Goal: Task Accomplishment & Management: Complete application form

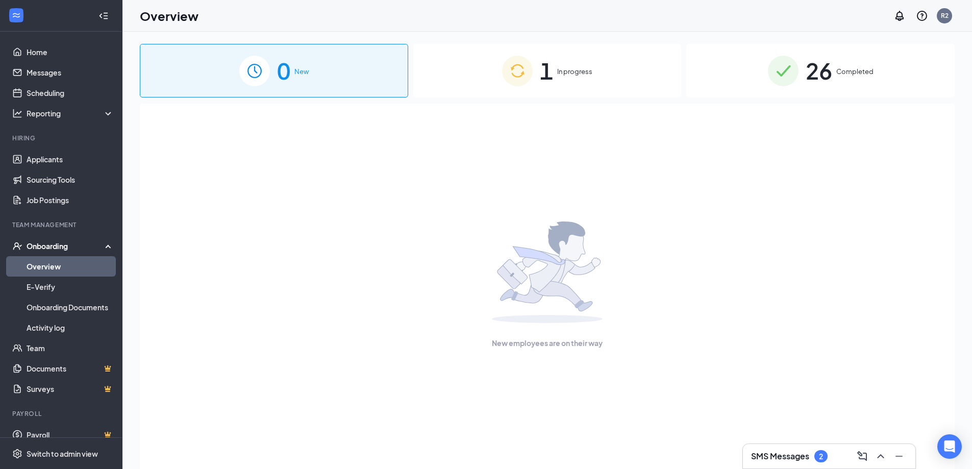
click at [598, 62] on div "1 In progress" at bounding box center [547, 71] width 268 height 54
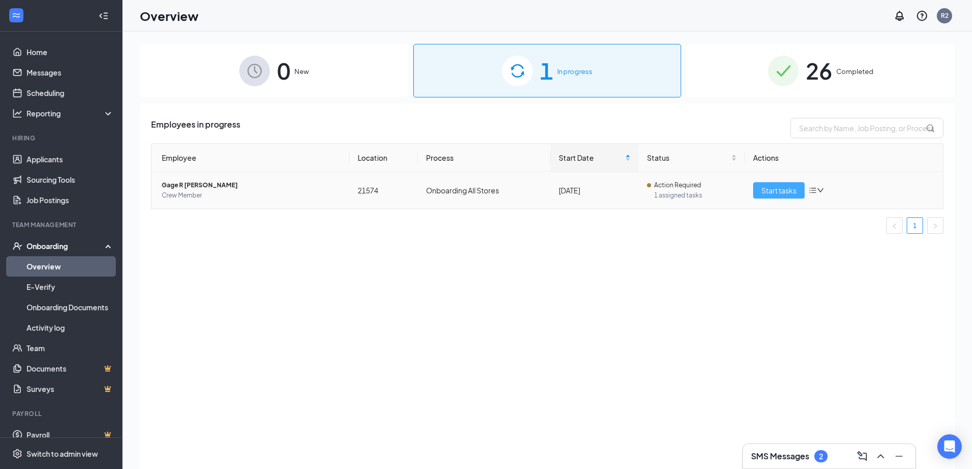
click at [789, 188] on span "Start tasks" at bounding box center [778, 190] width 35 height 11
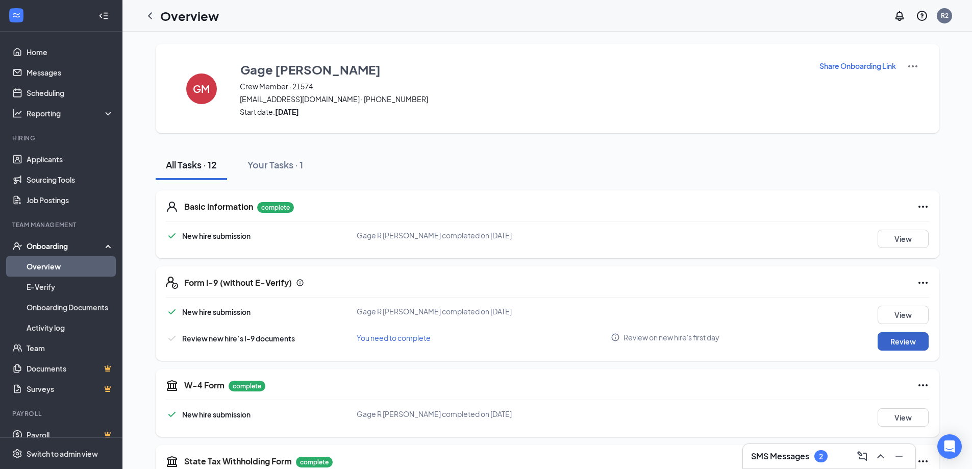
click at [887, 345] on button "Review" at bounding box center [903, 341] width 51 height 18
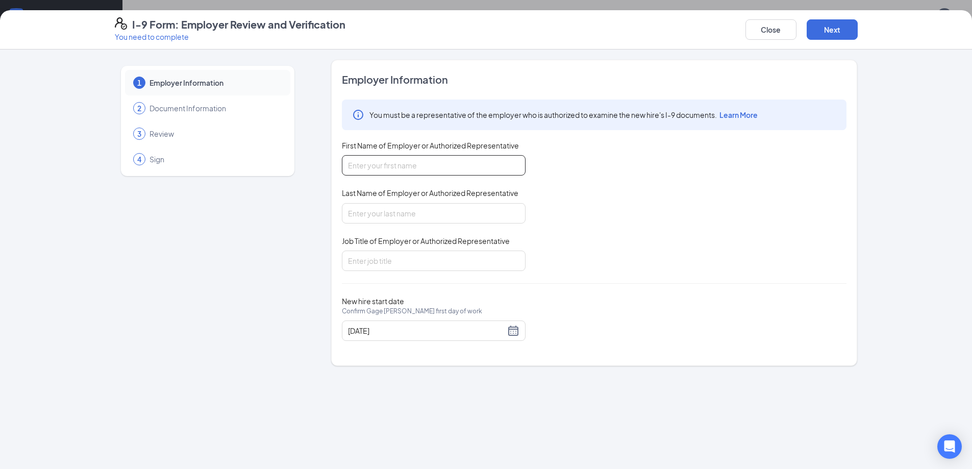
click at [376, 169] on input "First Name of Employer or Authorized Representative" at bounding box center [434, 165] width 184 height 20
type input "[PERSON_NAME]"
click at [380, 216] on input "Last Name of Employer or Authorized Representative" at bounding box center [434, 213] width 184 height 20
type input "[PERSON_NAME]"
click at [389, 257] on input "Job Title of Employer or Authorized Representative" at bounding box center [434, 261] width 184 height 20
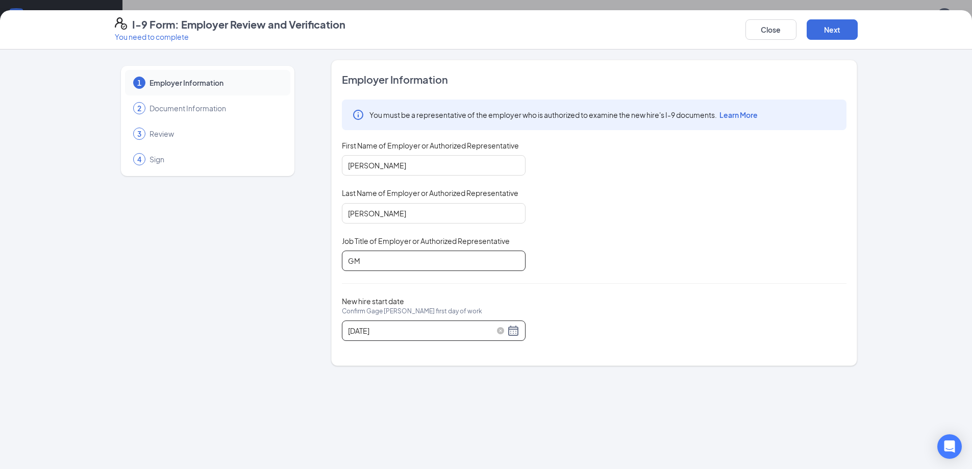
type input "GM"
click at [512, 331] on div "[DATE]" at bounding box center [433, 331] width 171 height 12
type input "[DATE]"
click at [412, 421] on div "17" at bounding box center [412, 421] width 12 height 12
click at [844, 26] on button "Next" at bounding box center [832, 29] width 51 height 20
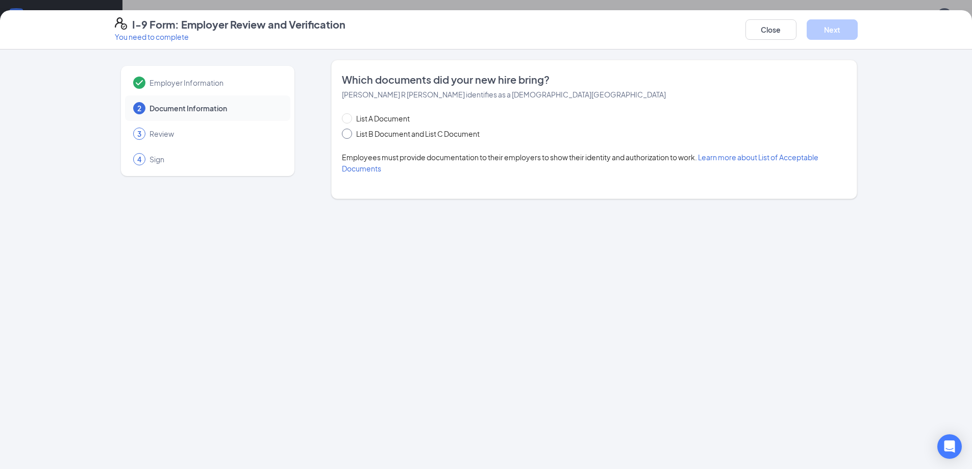
click at [347, 133] on input "List B Document and List C Document" at bounding box center [345, 132] width 7 height 7
radio input "true"
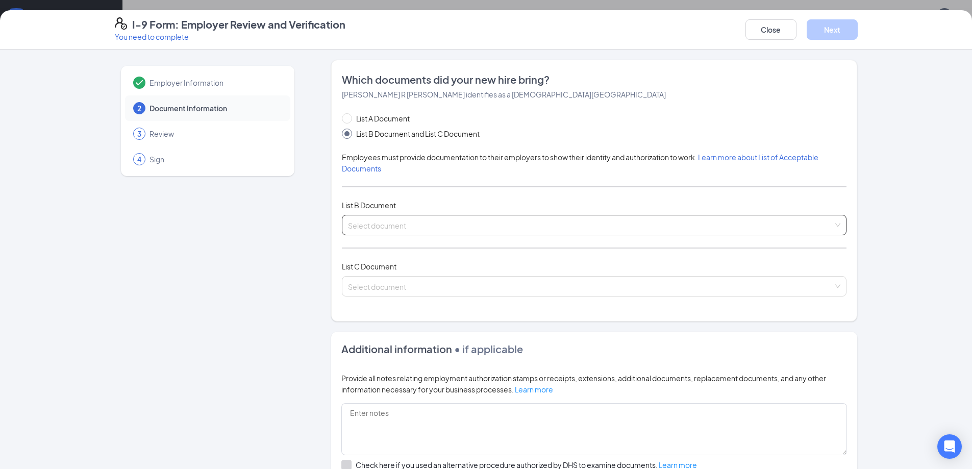
click at [389, 218] on input "search" at bounding box center [590, 222] width 485 height 15
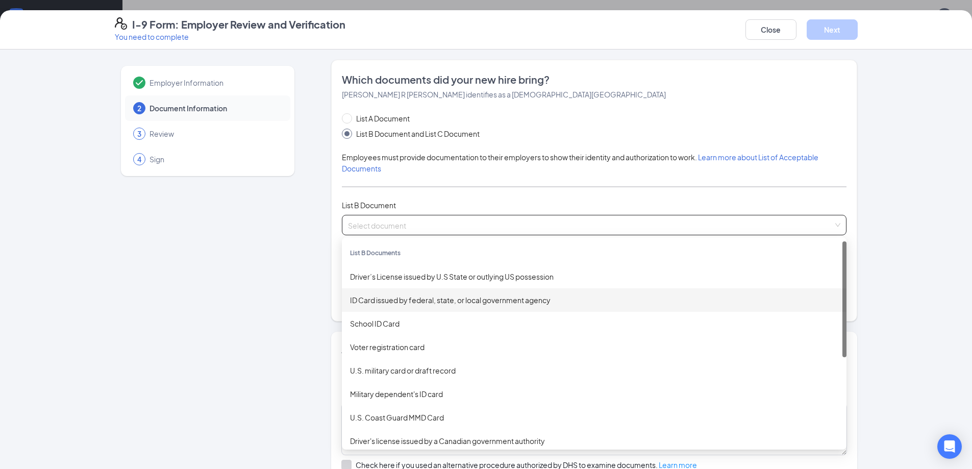
click at [365, 297] on div "ID Card issued by federal, state, or local government agency" at bounding box center [594, 299] width 488 height 11
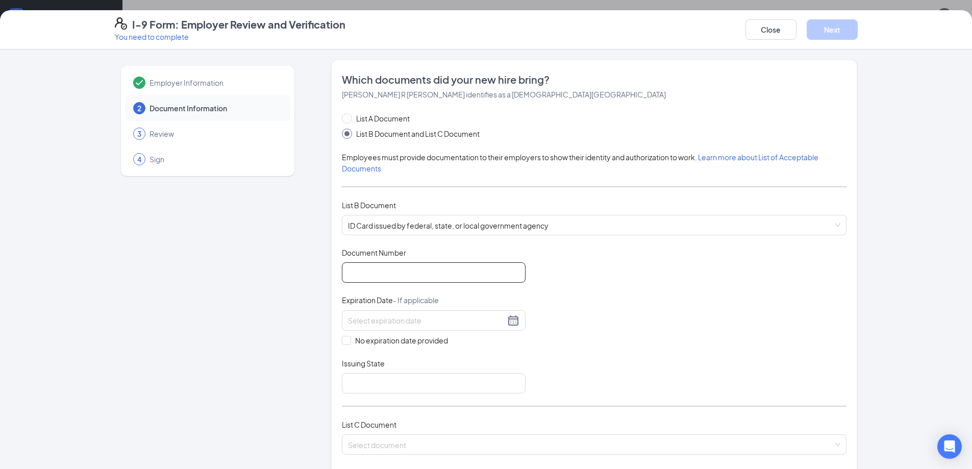
click at [346, 274] on input "Document Number" at bounding box center [434, 272] width 184 height 20
type input "DC213247D"
click at [506, 322] on div at bounding box center [433, 320] width 171 height 12
click at [458, 341] on button "button" at bounding box center [459, 342] width 11 height 20
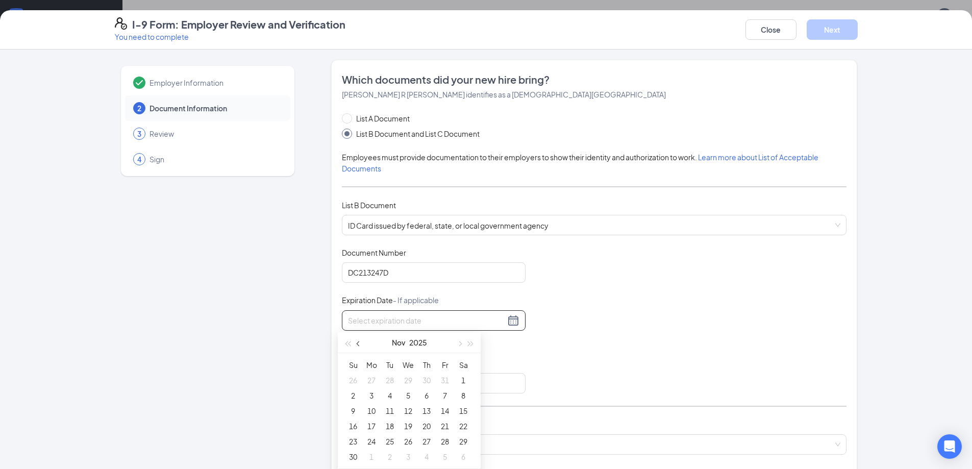
click at [356, 345] on button "button" at bounding box center [358, 342] width 11 height 20
click at [464, 323] on input at bounding box center [426, 320] width 157 height 11
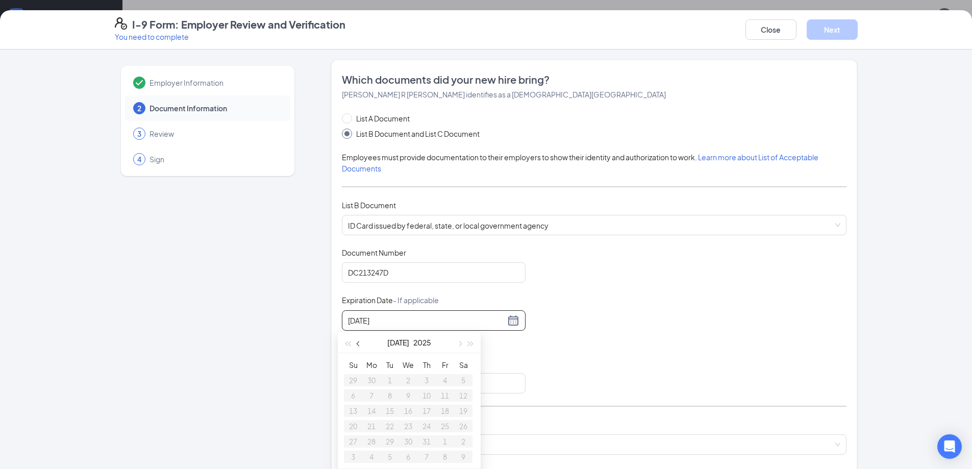
click at [360, 344] on span "button" at bounding box center [359, 343] width 5 height 5
click at [473, 342] on button "button" at bounding box center [470, 342] width 11 height 20
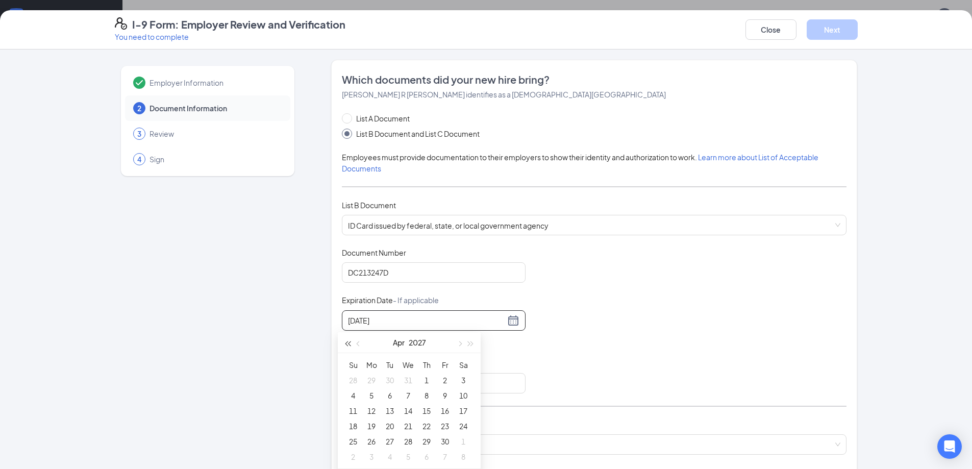
click at [344, 345] on button "button" at bounding box center [347, 342] width 11 height 20
click at [345, 345] on button "button" at bounding box center [347, 342] width 11 height 20
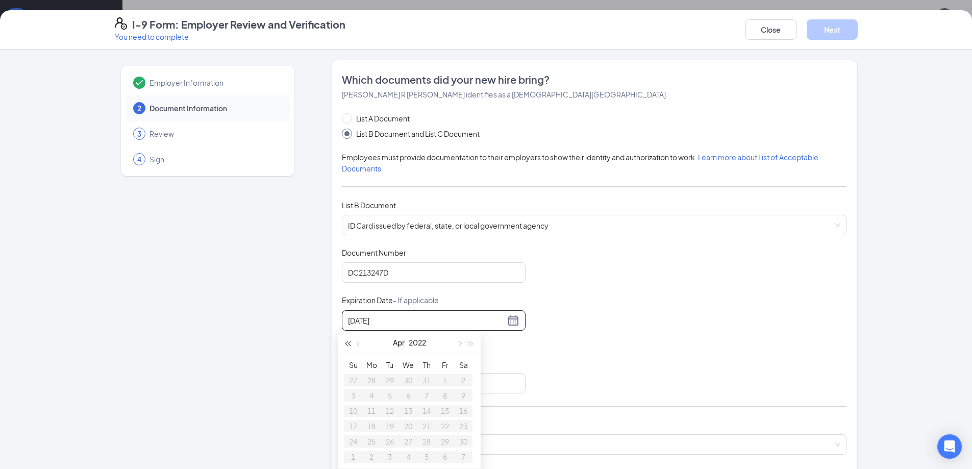
click at [345, 345] on button "button" at bounding box center [347, 342] width 11 height 20
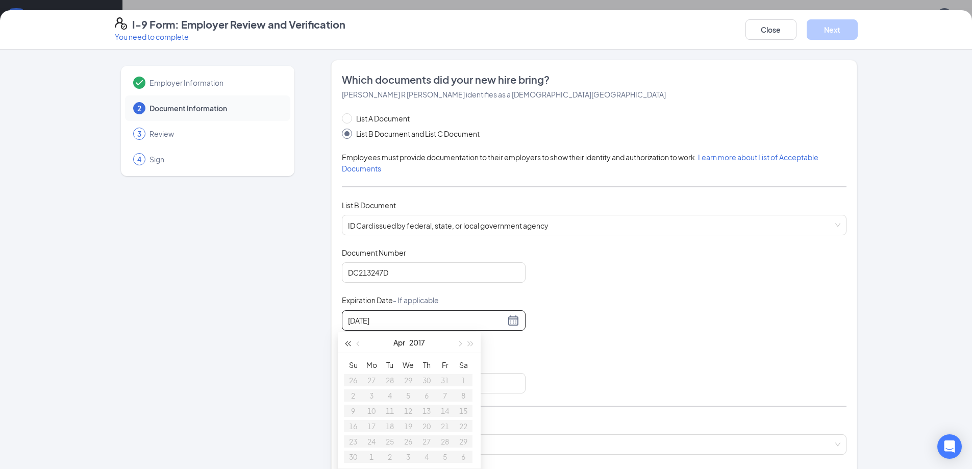
click at [345, 345] on button "button" at bounding box center [347, 342] width 11 height 20
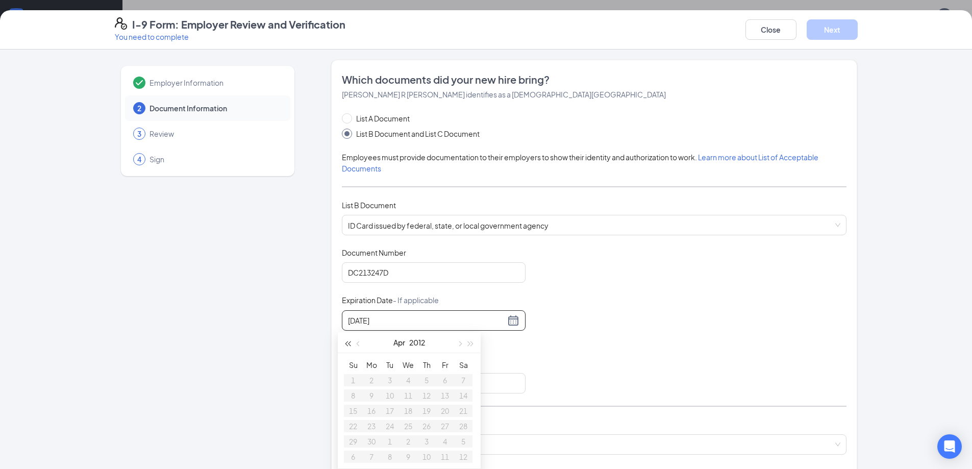
click at [345, 345] on button "button" at bounding box center [347, 342] width 11 height 20
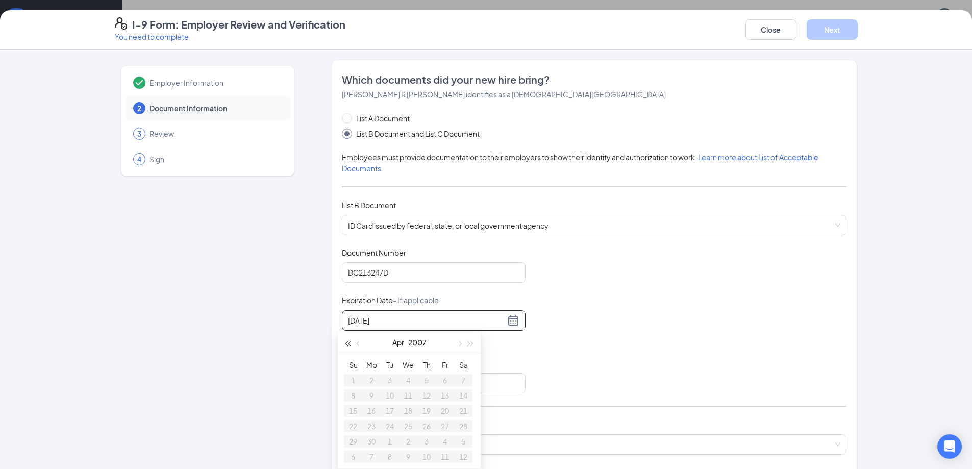
click at [345, 345] on button "button" at bounding box center [347, 342] width 11 height 20
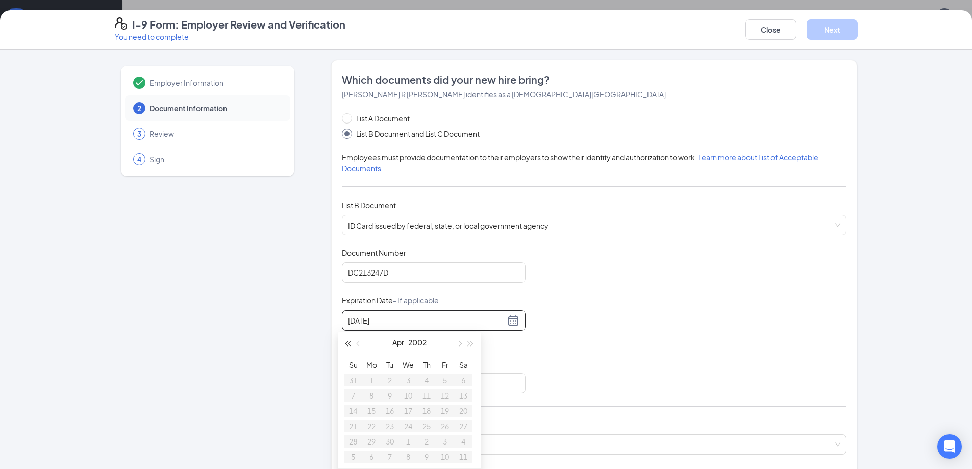
click at [345, 345] on button "button" at bounding box center [347, 342] width 11 height 20
type input "[DATE]"
click at [435, 287] on div "Document Title ID Card issued by federal, state, or local government agency Doc…" at bounding box center [594, 320] width 505 height 146
click at [384, 323] on input at bounding box center [426, 320] width 157 height 11
click at [427, 380] on table "Su Mo Tu We Th Fr Sa 1 2 3 4 5 6 7 8 9 10 11 12 13 14 15 16 17 18 19 20 21 22 2…" at bounding box center [408, 410] width 129 height 107
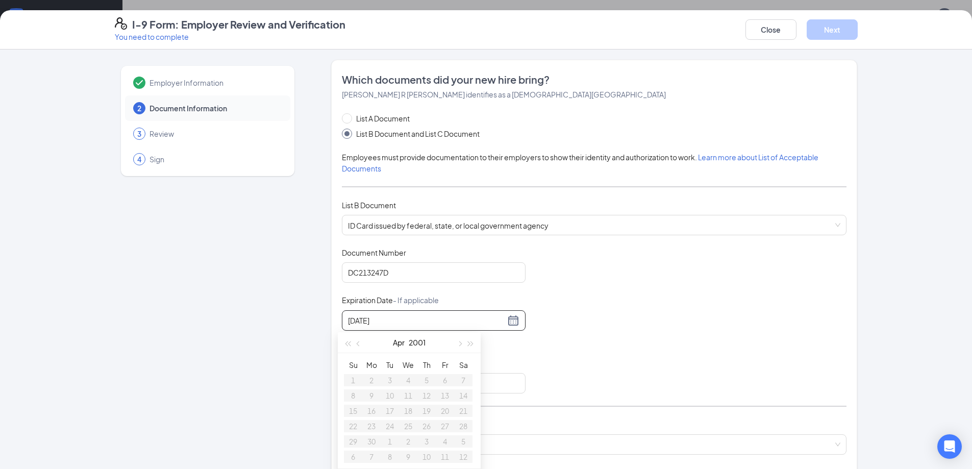
click at [427, 380] on table "Su Mo Tu We Th Fr Sa 1 2 3 4 5 6 7 8 9 10 11 12 13 14 15 16 17 18 19 20 21 22 2…" at bounding box center [408, 410] width 129 height 107
click at [442, 382] on div "5" at bounding box center [445, 380] width 12 height 12
type input "[DATE]"
click at [373, 383] on input "Issuing State" at bounding box center [434, 383] width 184 height 20
type input "[US_STATE]"
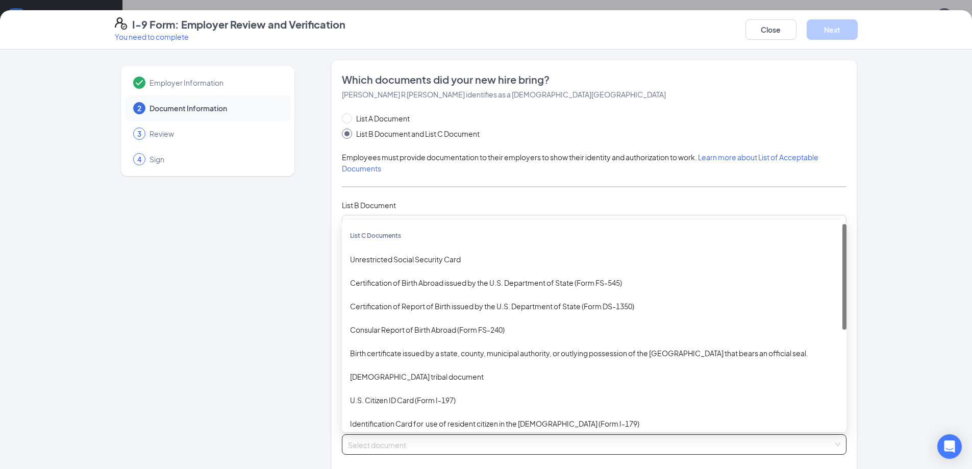
click at [371, 438] on input "search" at bounding box center [590, 442] width 485 height 15
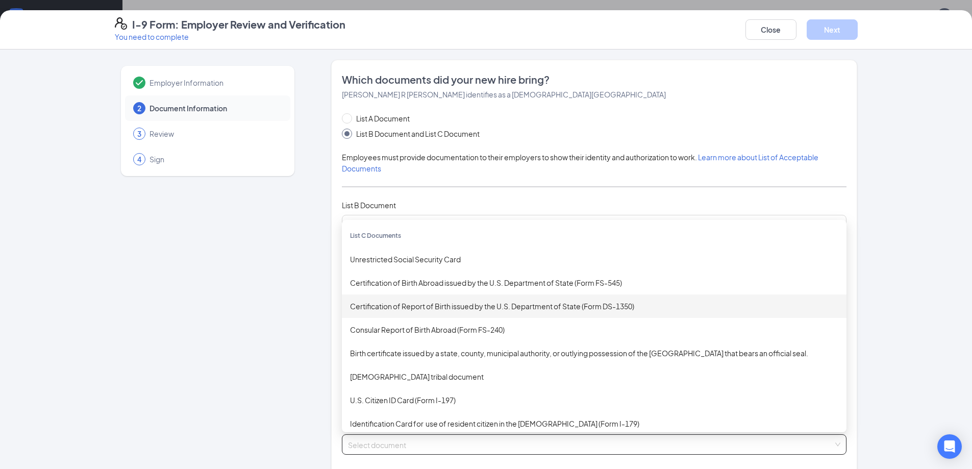
click at [405, 306] on div "Certification of Report of Birth issued by the U.S. Department of State (Form D…" at bounding box center [594, 306] width 488 height 11
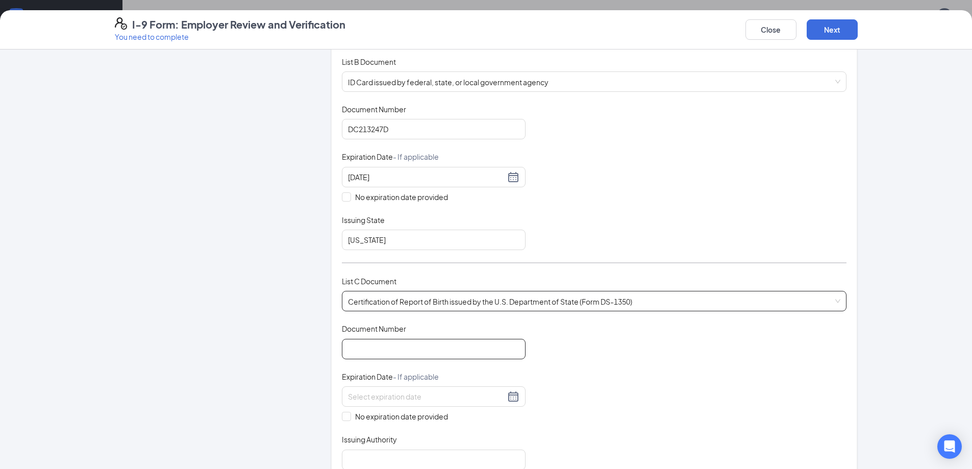
scroll to position [153, 0]
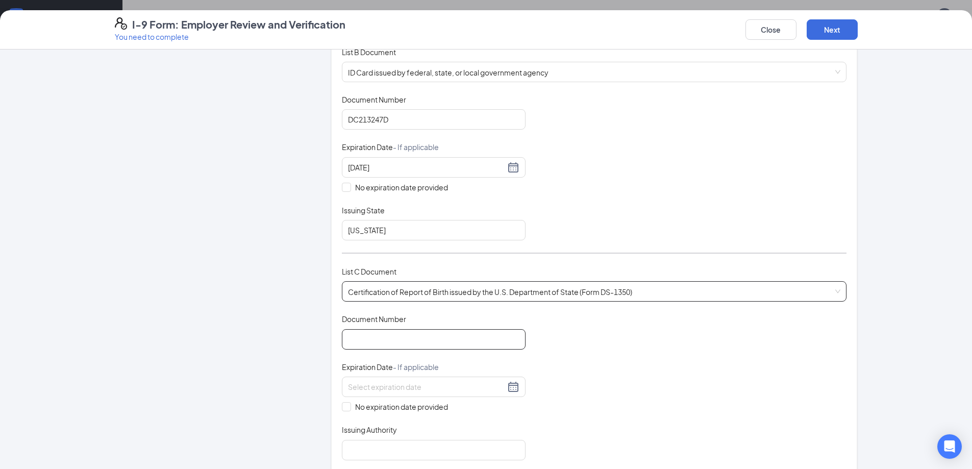
click at [405, 340] on input "Document Number" at bounding box center [434, 339] width 184 height 20
type input "2001-04824"
click at [342, 407] on input "No expiration date provided" at bounding box center [345, 405] width 7 height 7
checkbox input "true"
click at [372, 456] on input "Issuing Authority" at bounding box center [434, 451] width 184 height 20
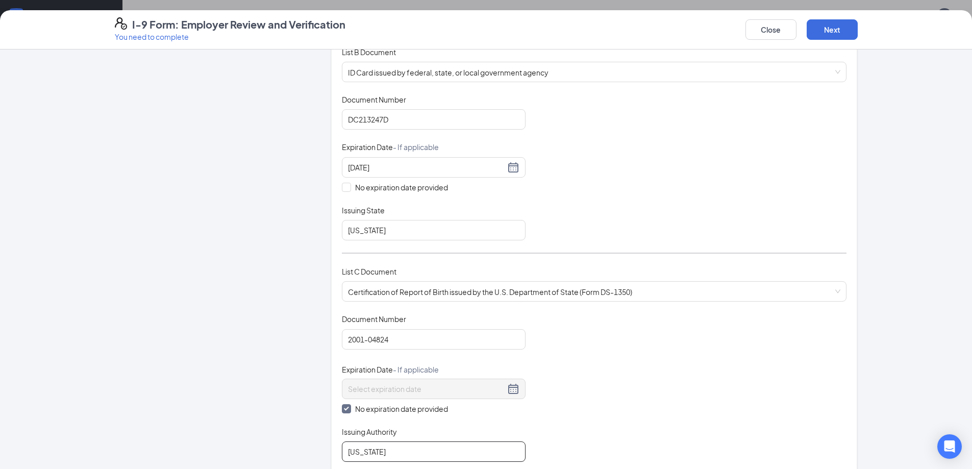
type input "[US_STATE]"
click at [432, 429] on div "Issuing Authority" at bounding box center [434, 434] width 184 height 15
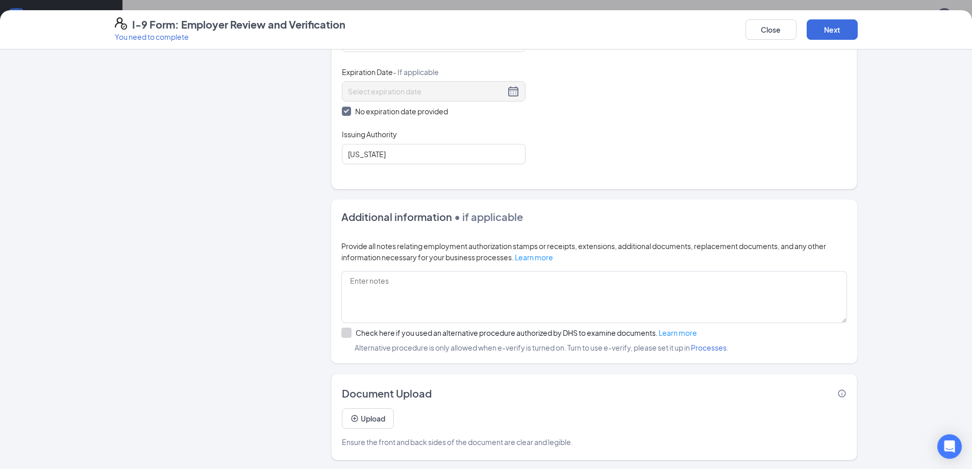
scroll to position [452, 0]
click at [842, 34] on button "Next" at bounding box center [832, 29] width 51 height 20
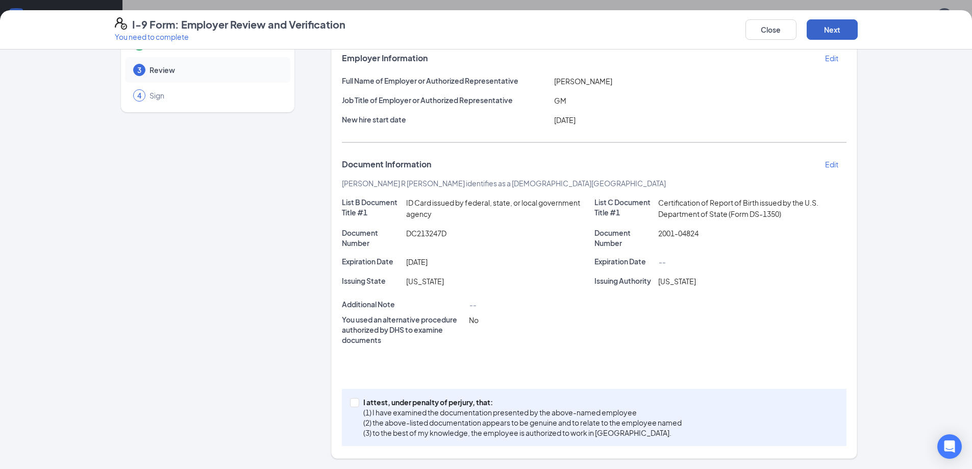
scroll to position [64, 0]
click at [350, 402] on input "I attest, under penalty of [PERSON_NAME], that: (1) I have examined the documen…" at bounding box center [353, 401] width 7 height 7
checkbox input "true"
click at [822, 37] on button "Next" at bounding box center [832, 29] width 51 height 20
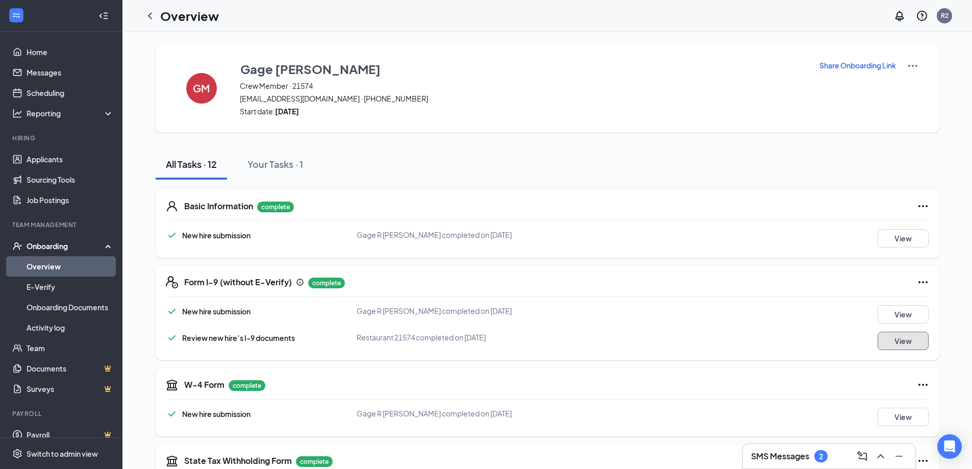
scroll to position [0, 0]
